Goal: Information Seeking & Learning: Understand process/instructions

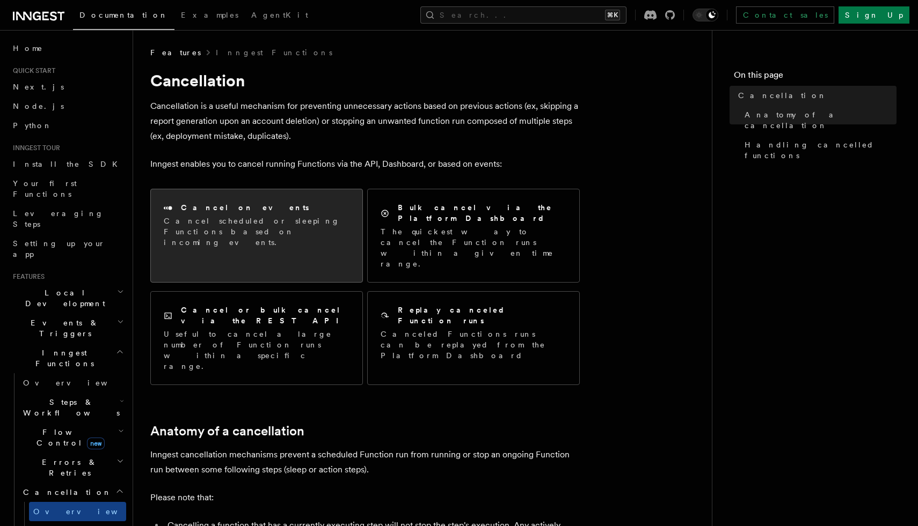
click at [258, 210] on div "Cancel on events" at bounding box center [257, 207] width 186 height 11
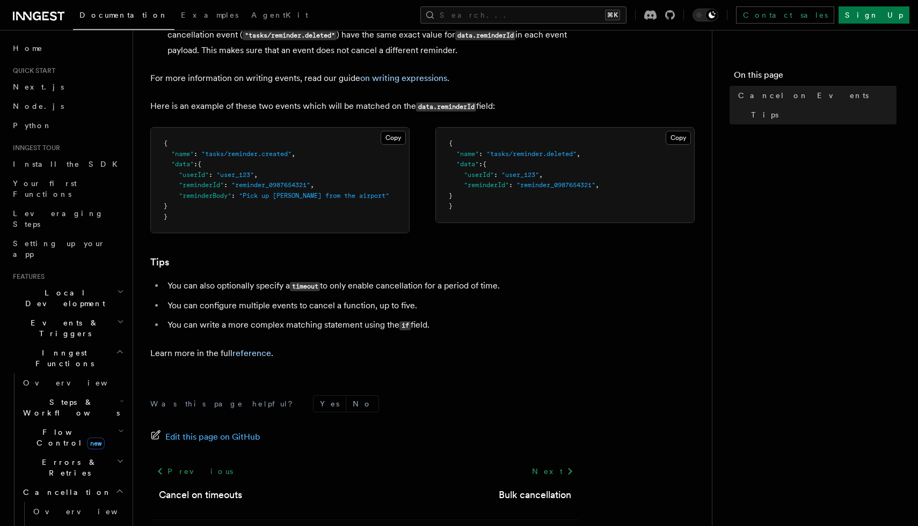
scroll to position [698, 0]
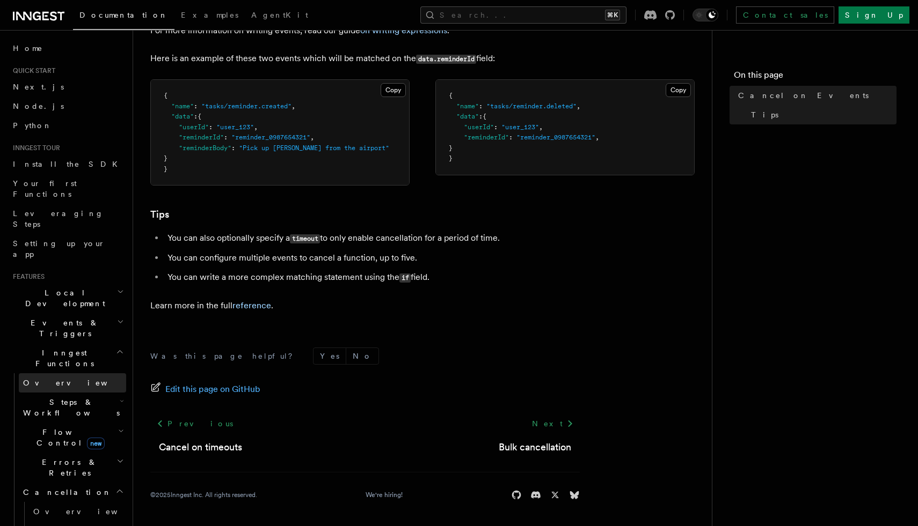
click at [64, 373] on link "Overview" at bounding box center [72, 382] width 107 height 19
